Goal: Task Accomplishment & Management: Manage account settings

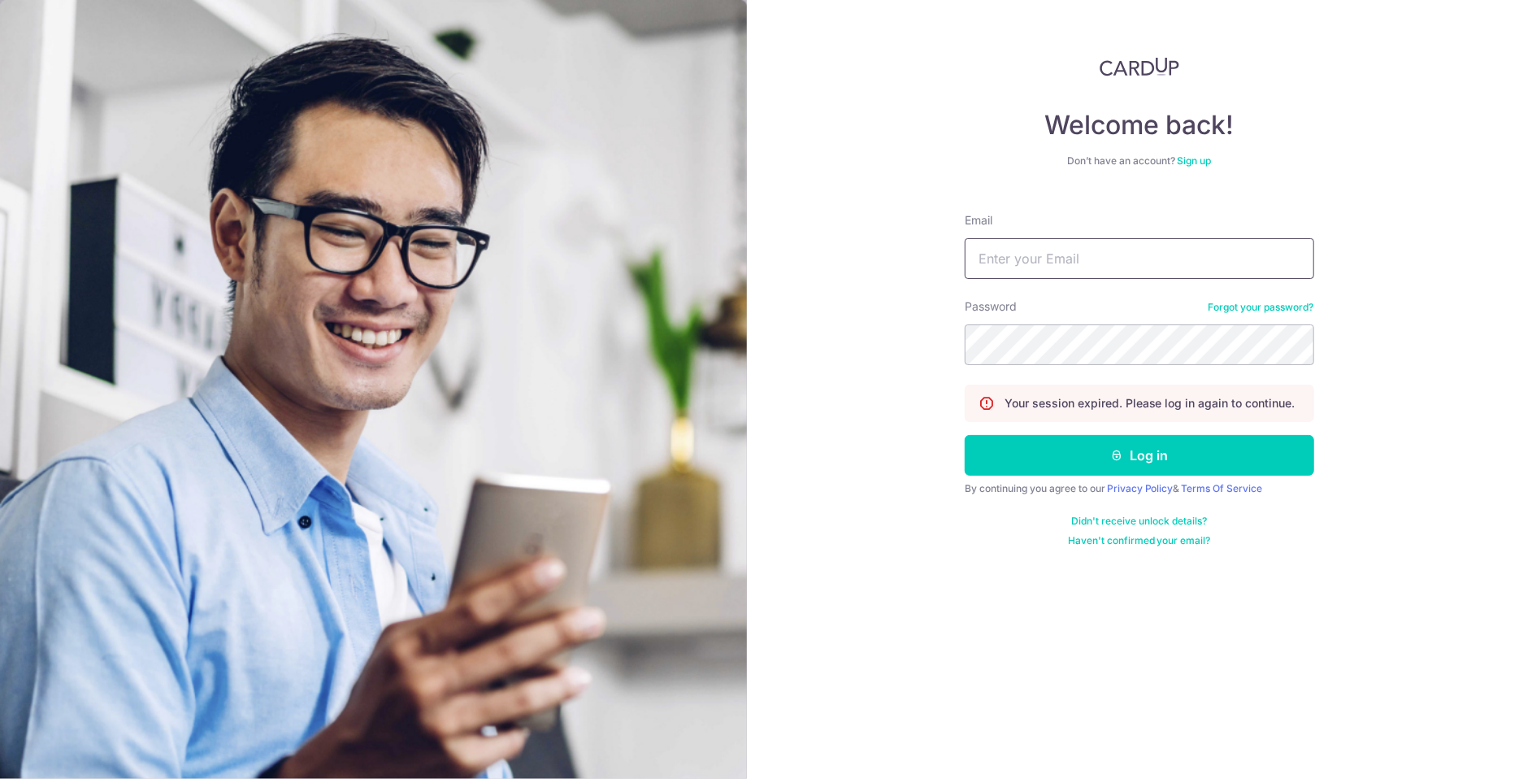
type input "Rachelli7569@gmail.com"
click at [1140, 456] on button "Log in" at bounding box center [1140, 455] width 350 height 41
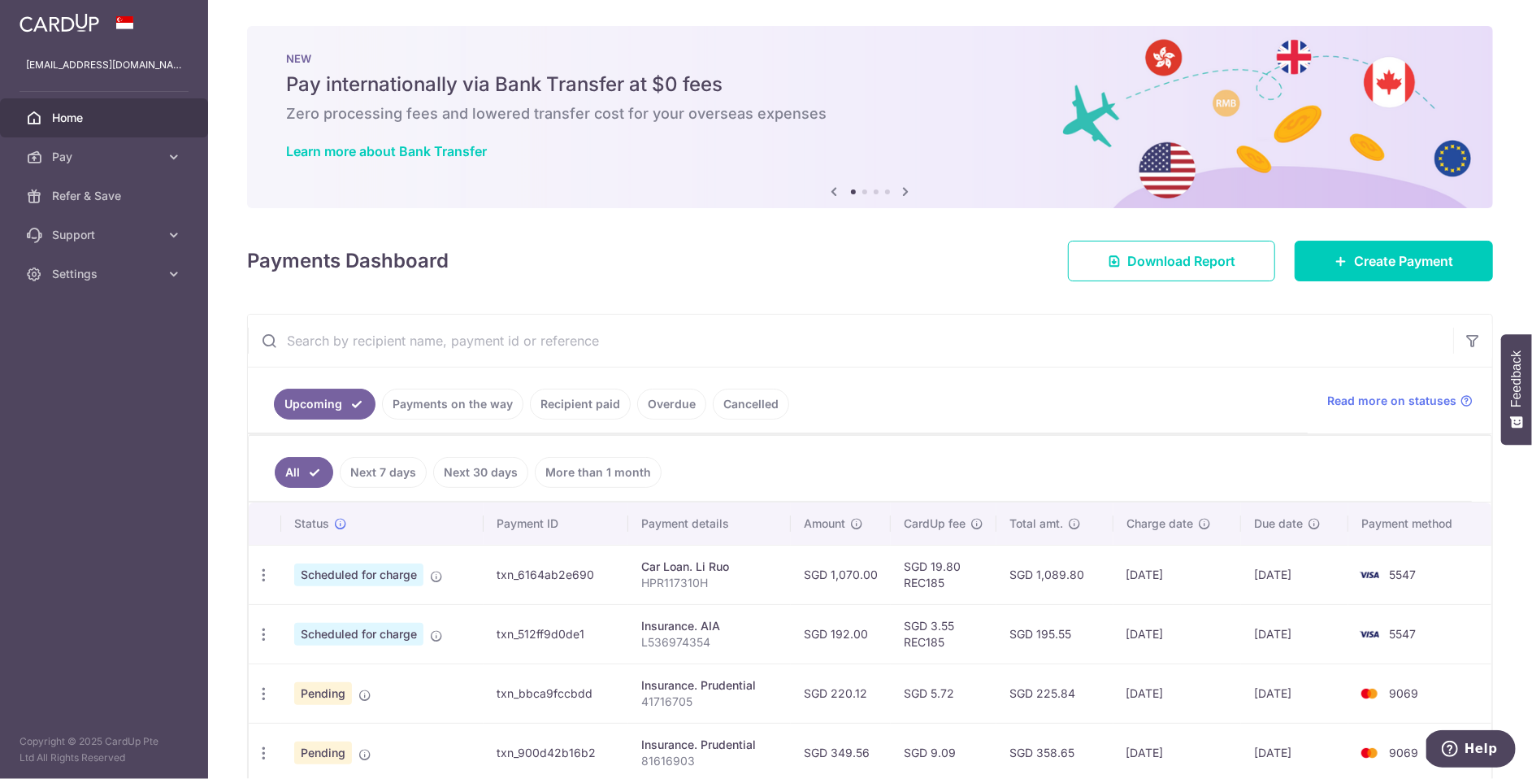
scroll to position [465, 0]
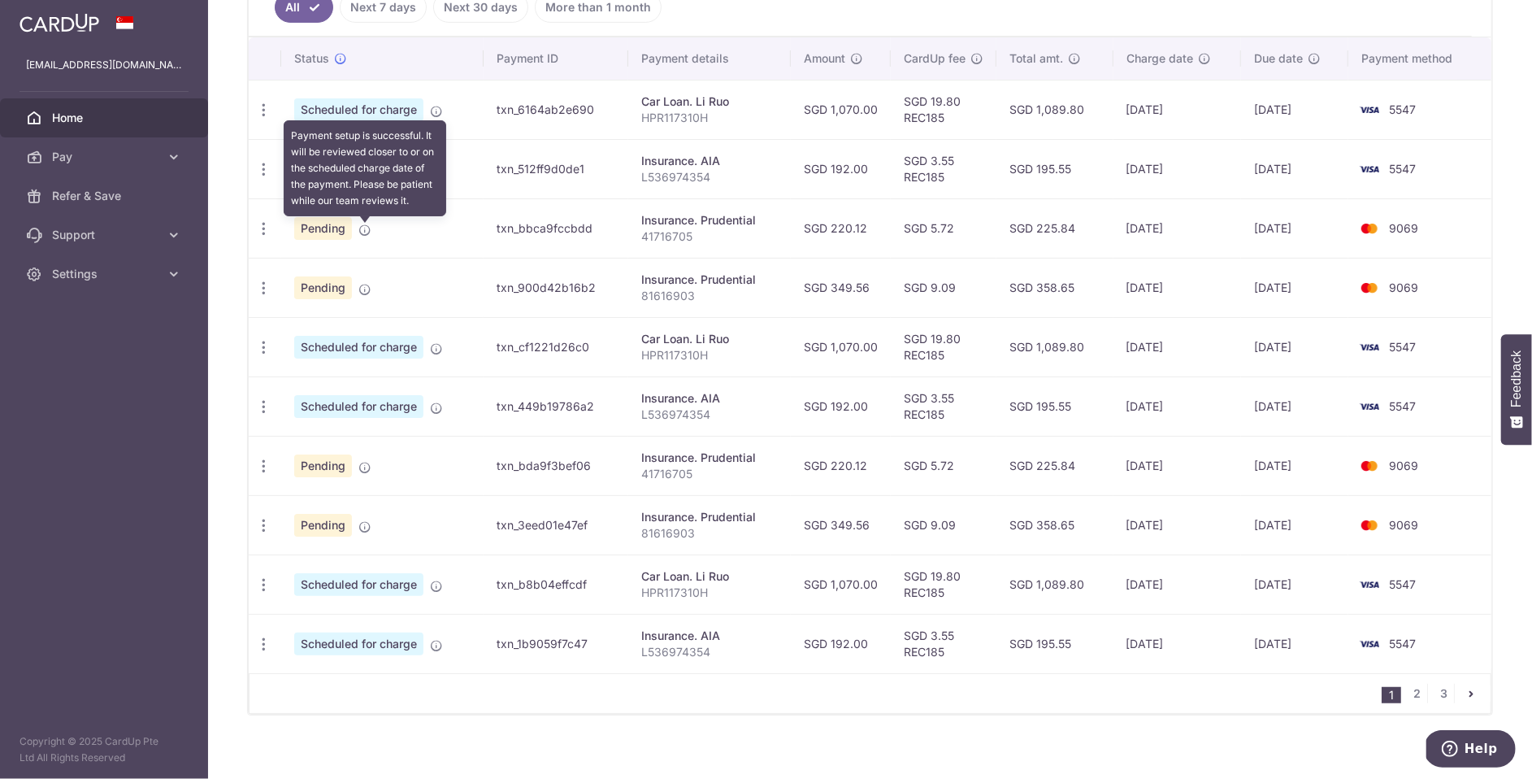
click at [368, 236] on icon at bounding box center [364, 230] width 13 height 13
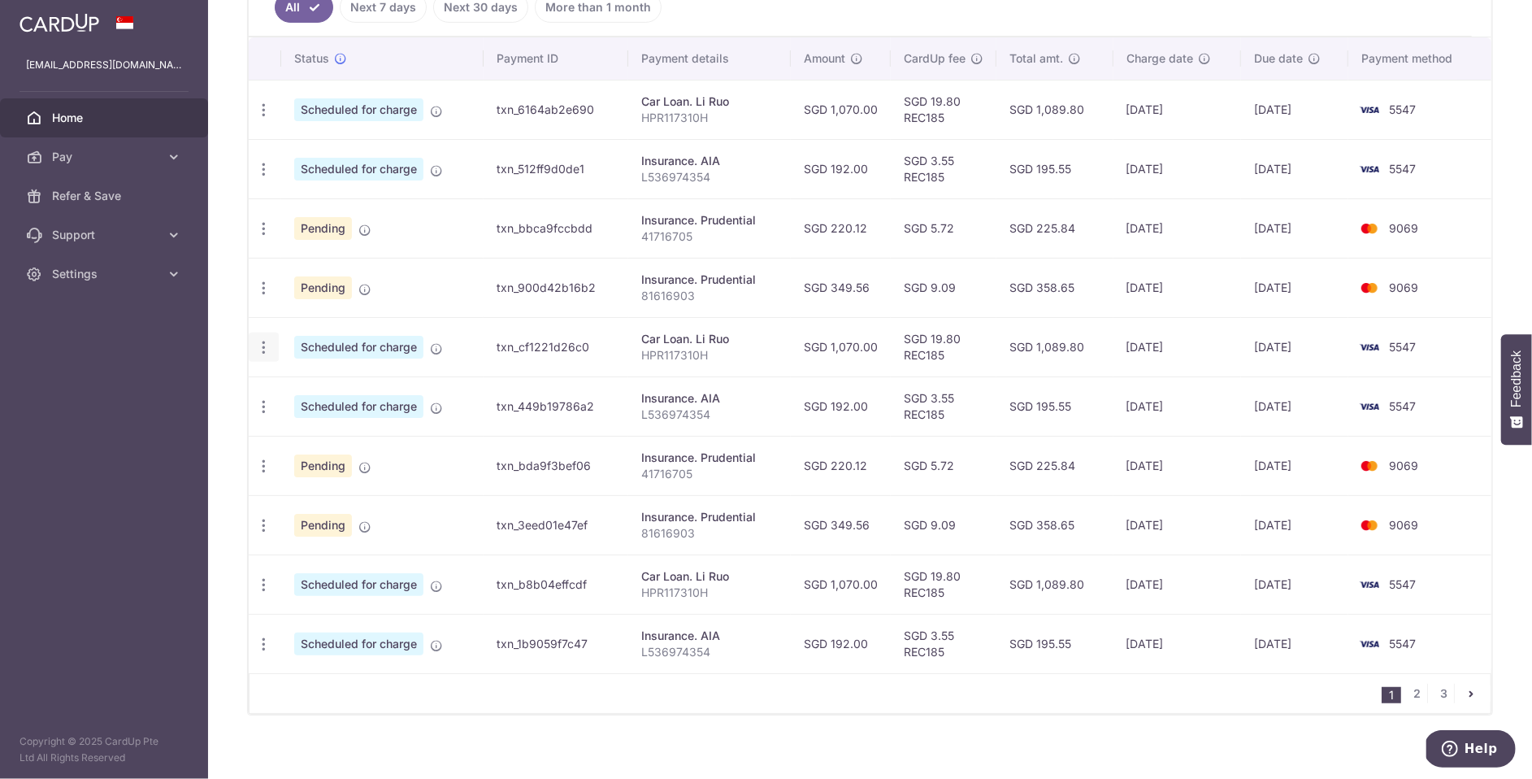
click at [268, 353] on icon "button" at bounding box center [263, 347] width 17 height 17
click at [317, 437] on span "Cancel payment" at bounding box center [350, 432] width 109 height 20
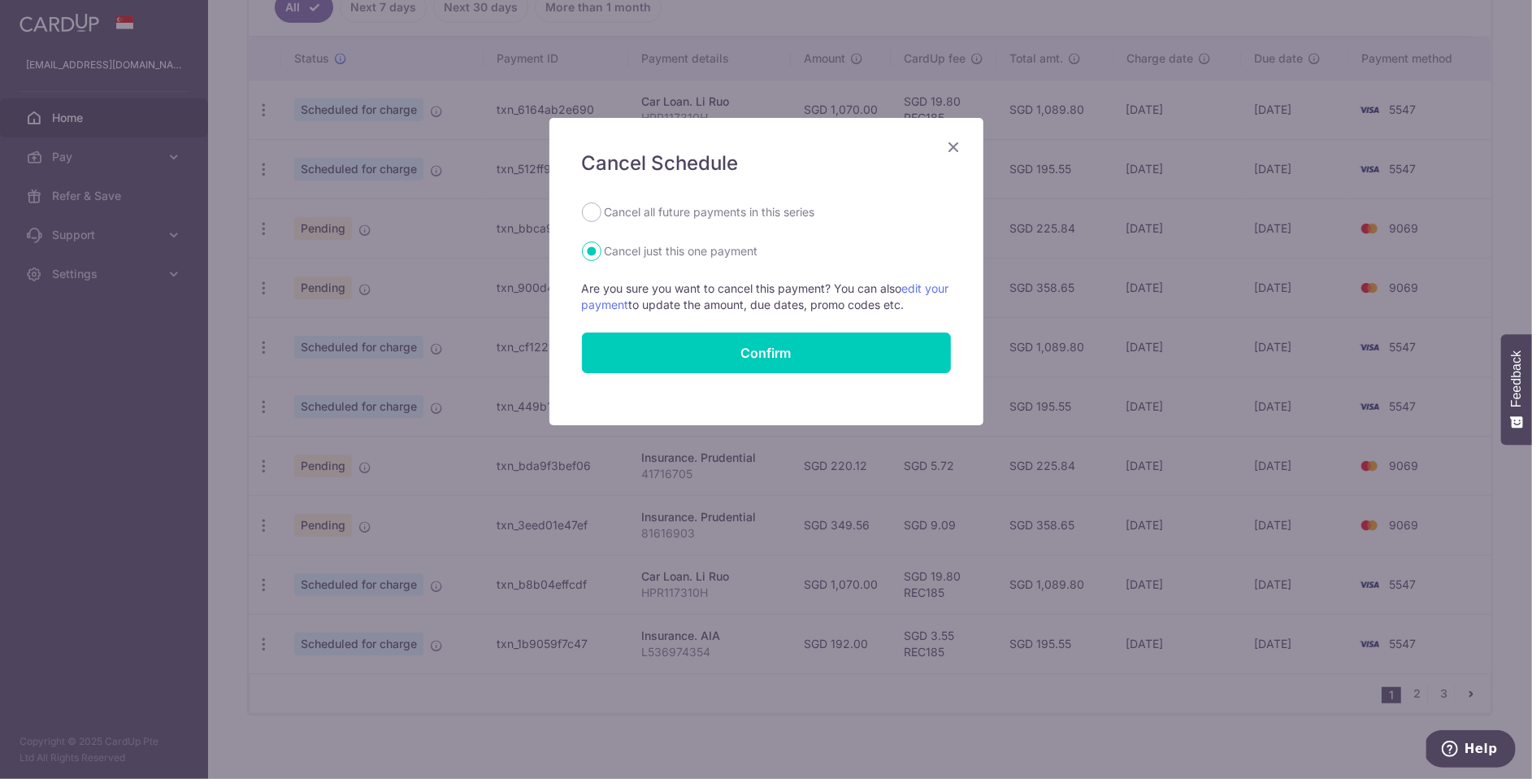
click at [782, 216] on label "Cancel all future payments in this series" at bounding box center [710, 212] width 211 height 20
click at [602, 216] on input "Cancel all future payments in this series" at bounding box center [592, 212] width 20 height 20
radio input "true"
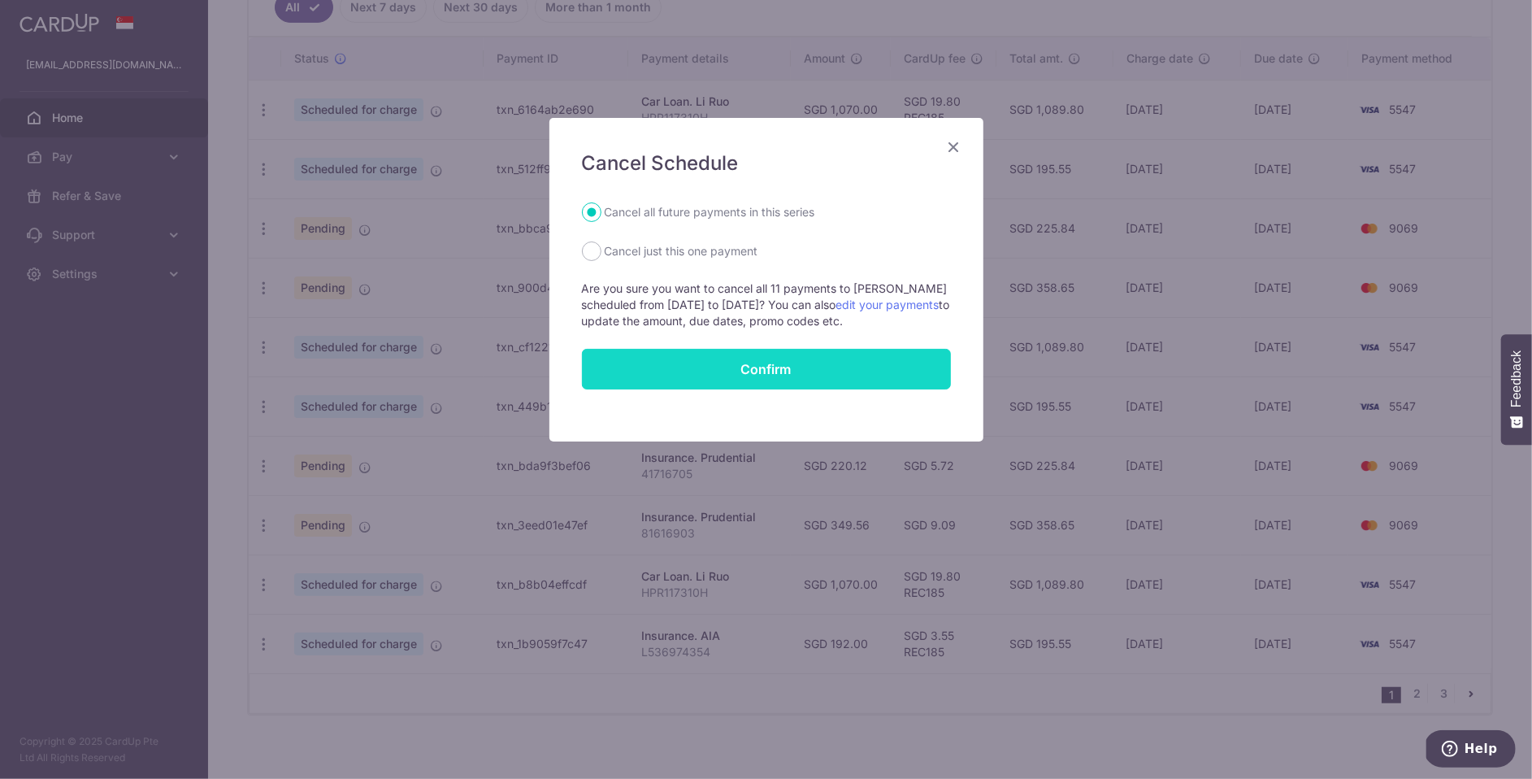
click at [876, 371] on button "Confirm" at bounding box center [766, 369] width 369 height 41
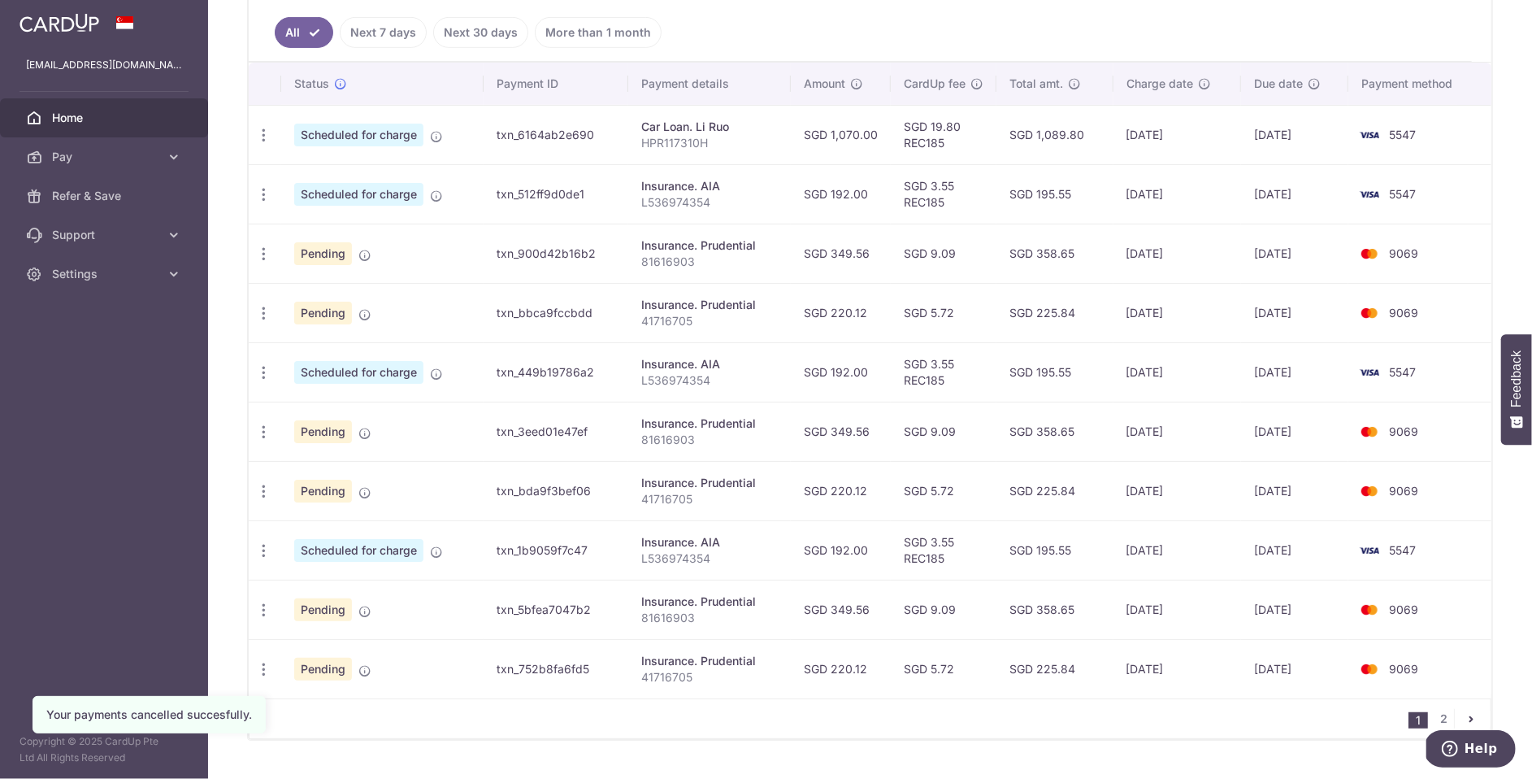
scroll to position [484, 0]
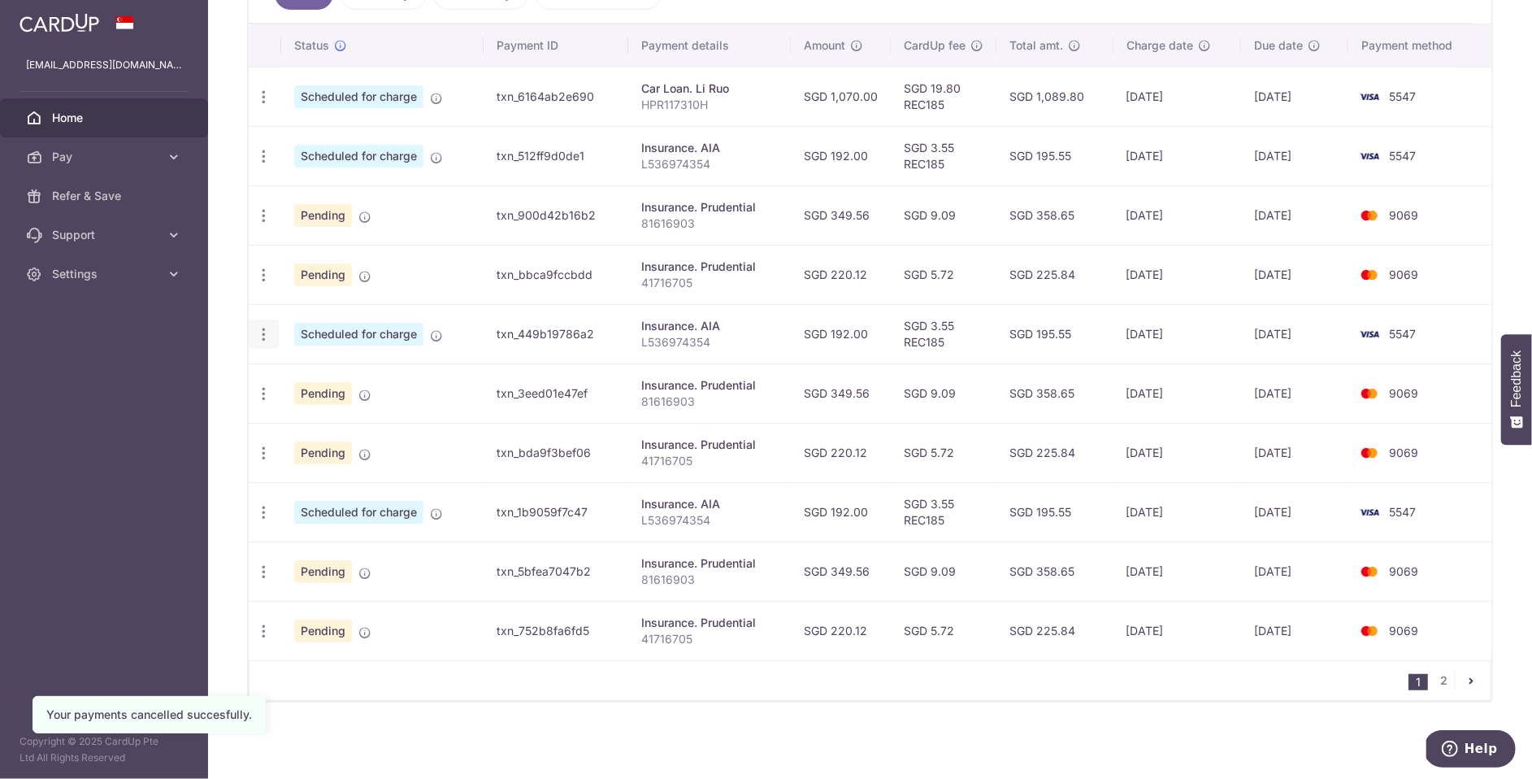
click at [267, 332] on icon "button" at bounding box center [263, 334] width 17 height 17
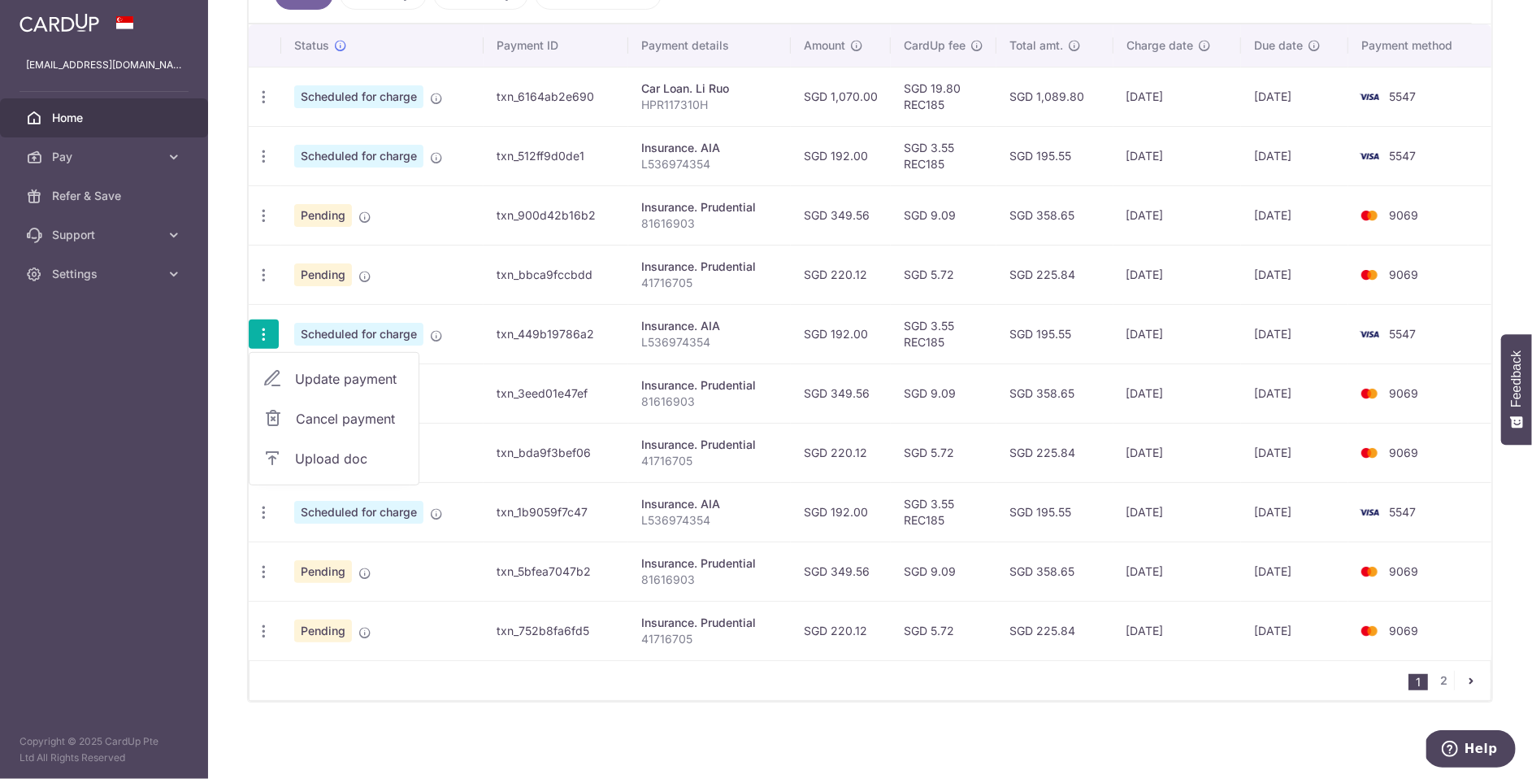
click at [471, 341] on td "Scheduled for charge" at bounding box center [382, 333] width 202 height 59
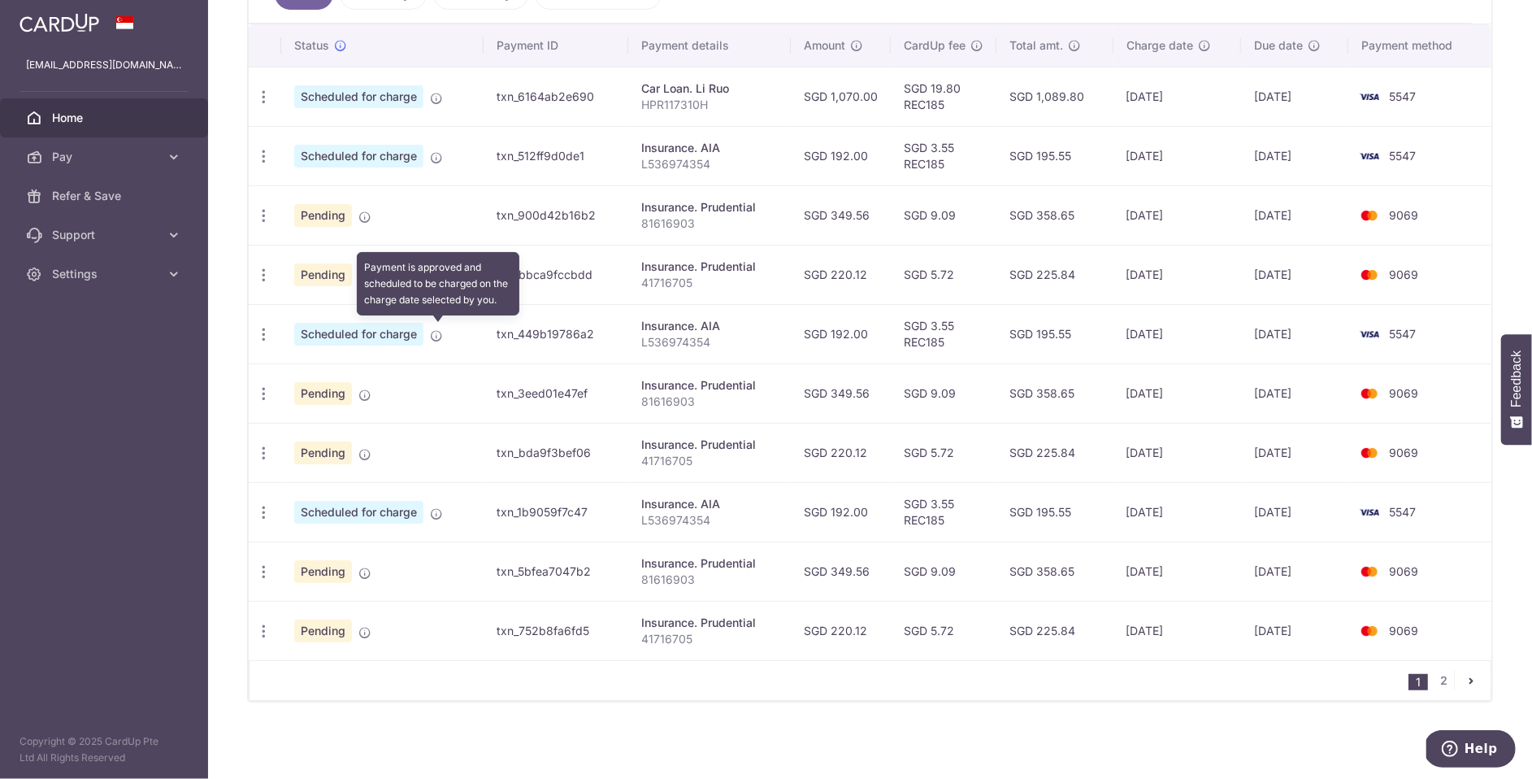
click at [441, 336] on icon at bounding box center [436, 335] width 13 height 13
click at [437, 332] on icon at bounding box center [436, 335] width 13 height 13
click at [261, 339] on icon "button" at bounding box center [263, 334] width 17 height 17
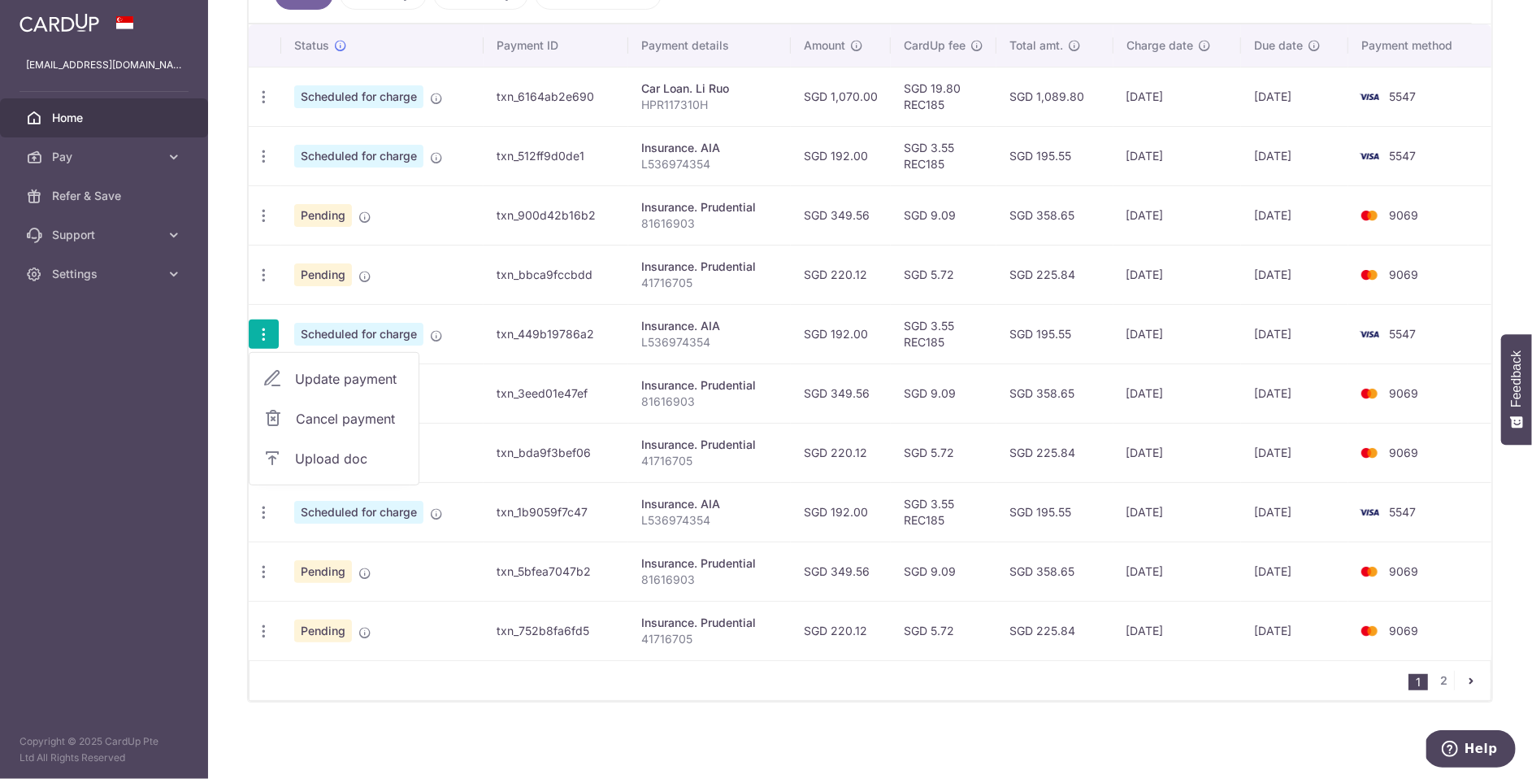
click at [337, 415] on span "Cancel payment" at bounding box center [350, 419] width 109 height 20
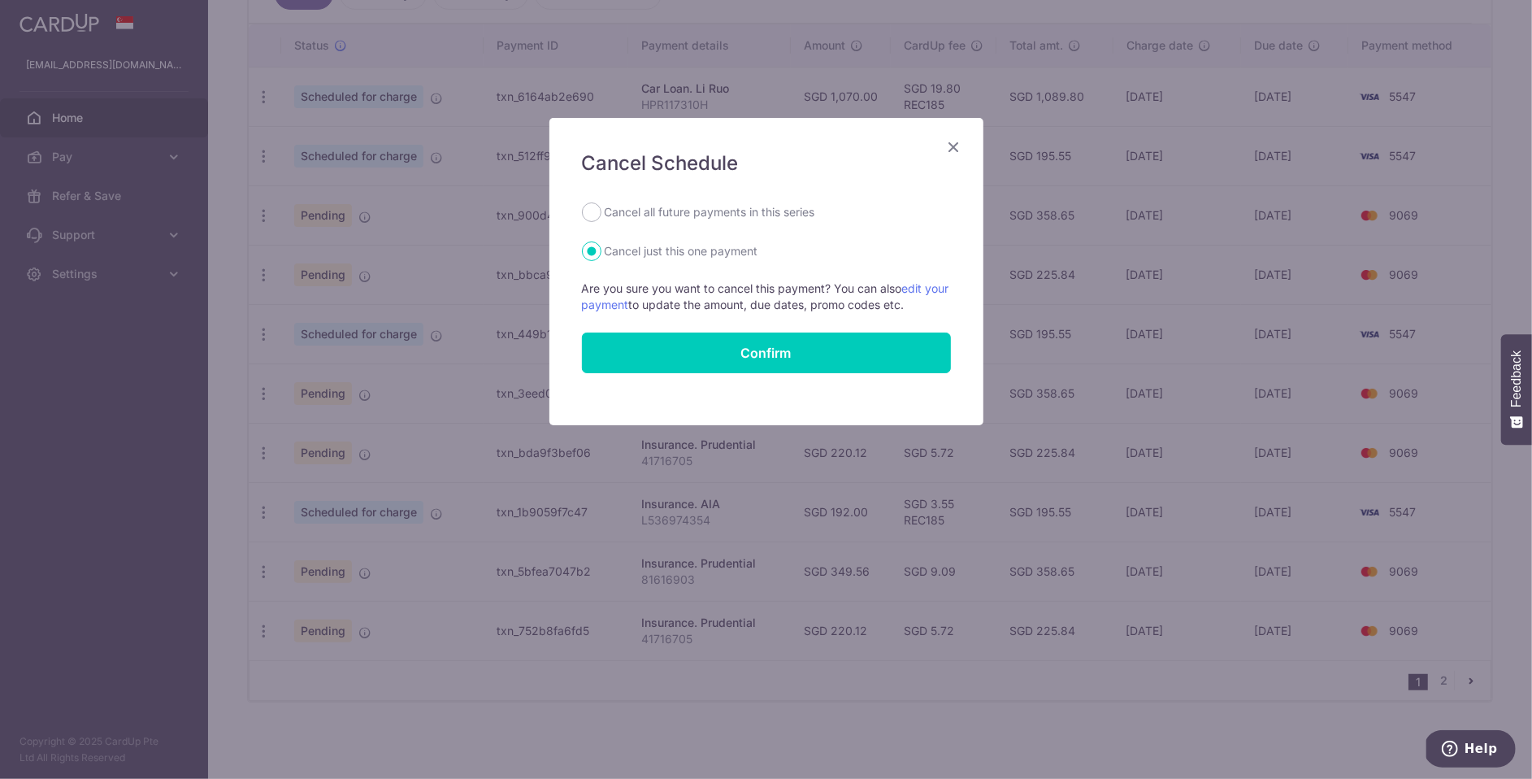
click at [737, 222] on form "Cancel all future payments in this series Cancel just this one payment Are you …" at bounding box center [766, 287] width 369 height 171
click at [609, 219] on label "Cancel all future payments in this series" at bounding box center [710, 212] width 211 height 20
click at [602, 219] on input "Cancel all future payments in this series" at bounding box center [592, 212] width 20 height 20
radio input "true"
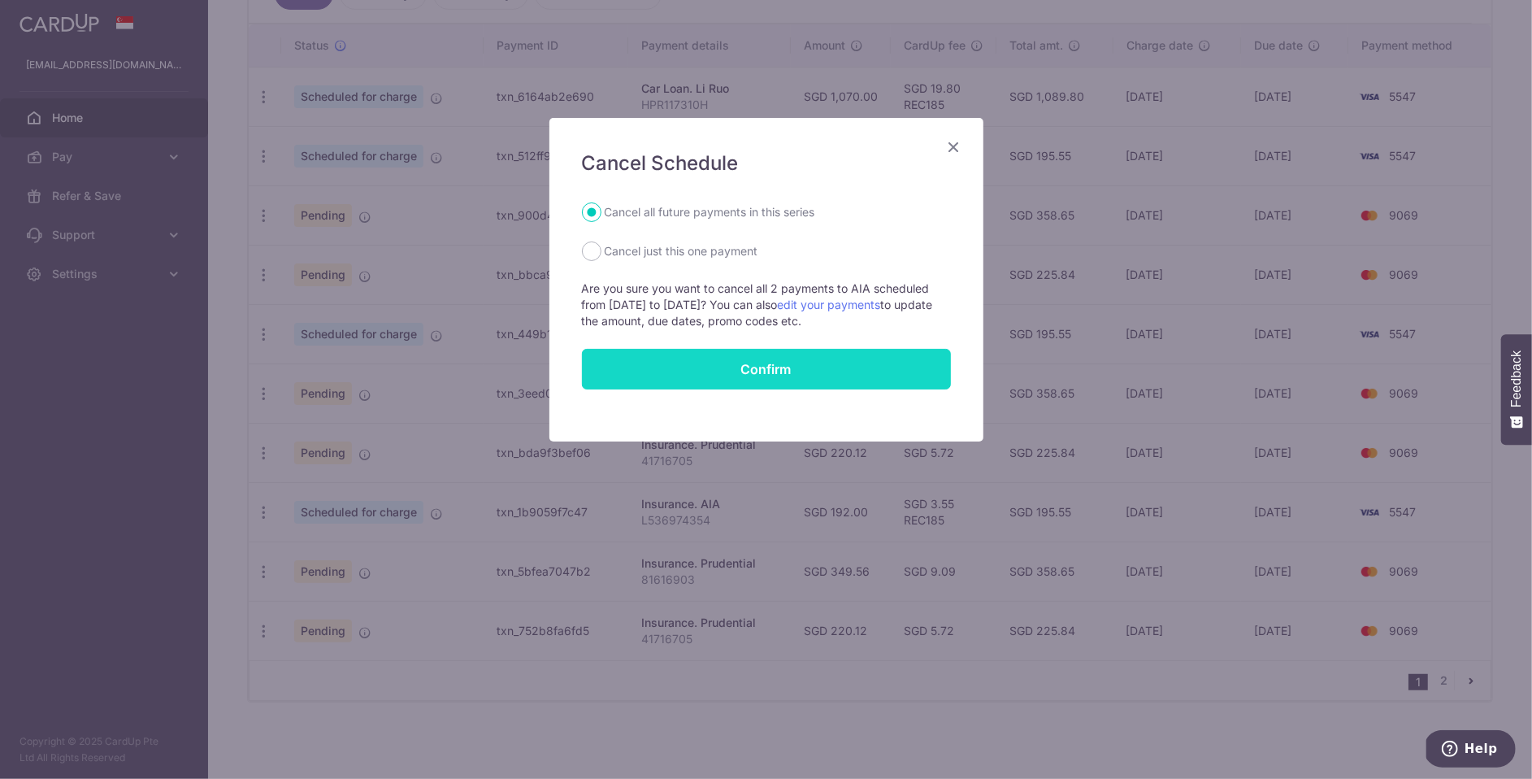
click at [815, 378] on button "Confirm" at bounding box center [766, 369] width 369 height 41
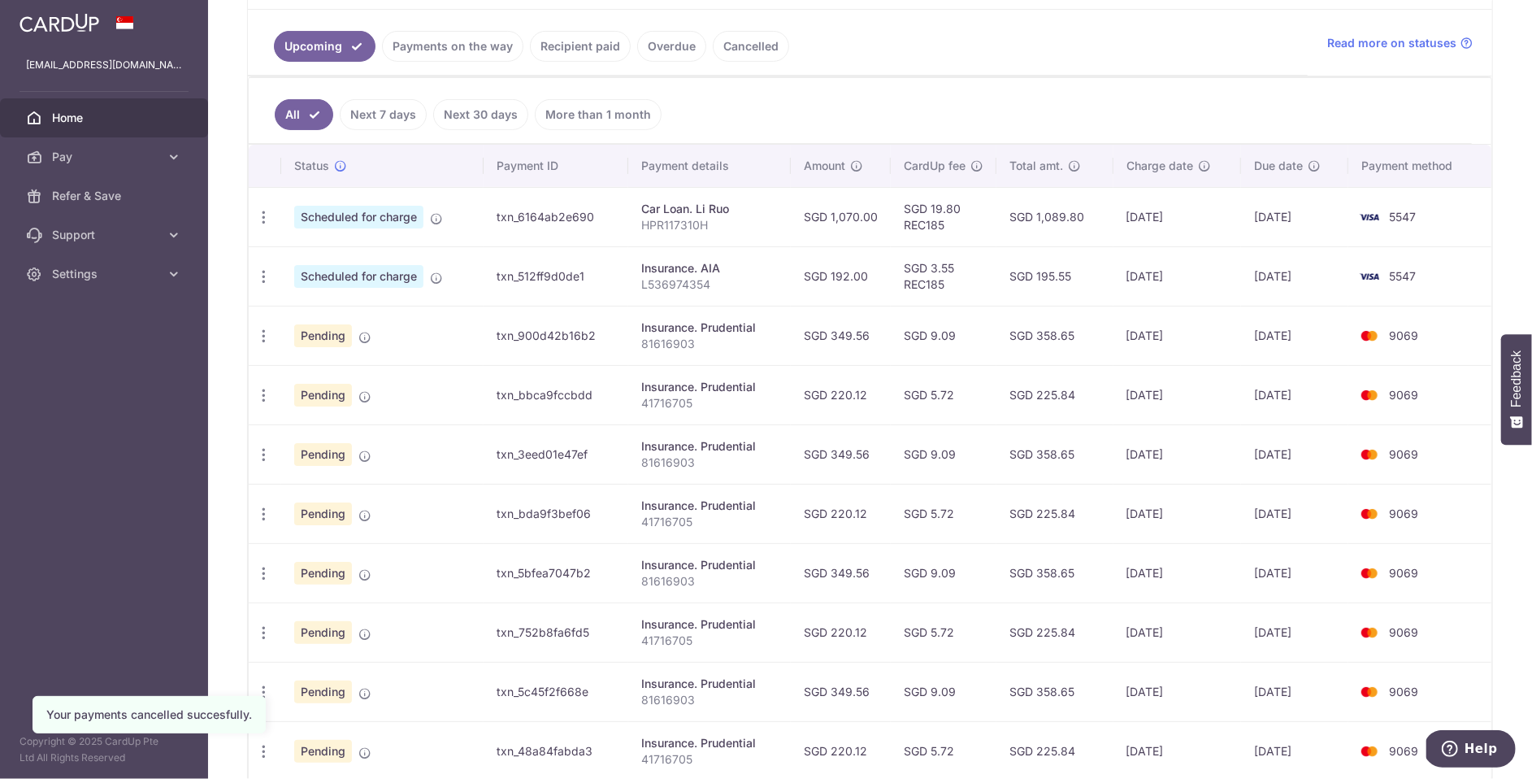
scroll to position [446, 0]
